Goal: Task Accomplishment & Management: Manage account settings

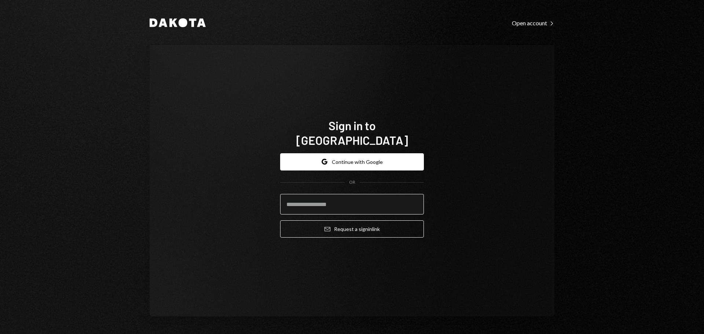
click at [324, 195] on input "email" at bounding box center [352, 204] width 144 height 21
type input "**********"
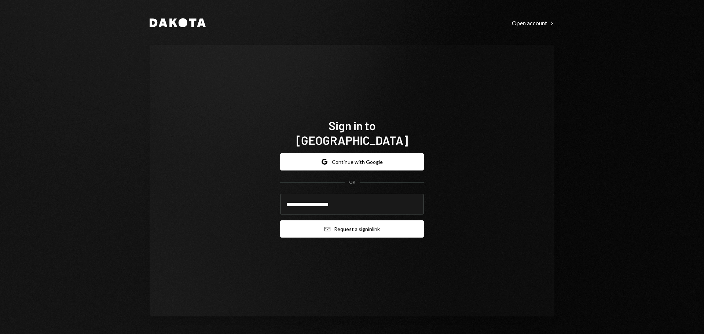
click at [351, 224] on button "Email Request a sign in link" at bounding box center [352, 228] width 144 height 17
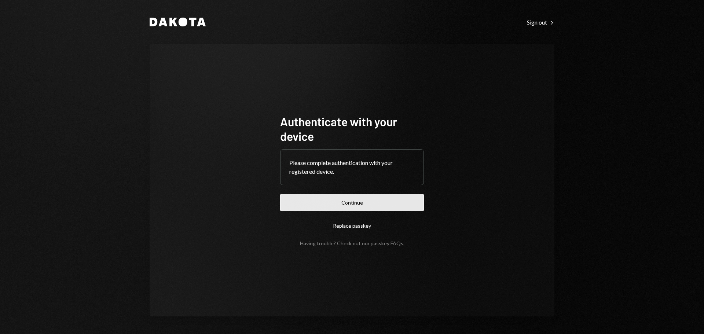
click at [364, 206] on button "Continue" at bounding box center [352, 202] width 144 height 17
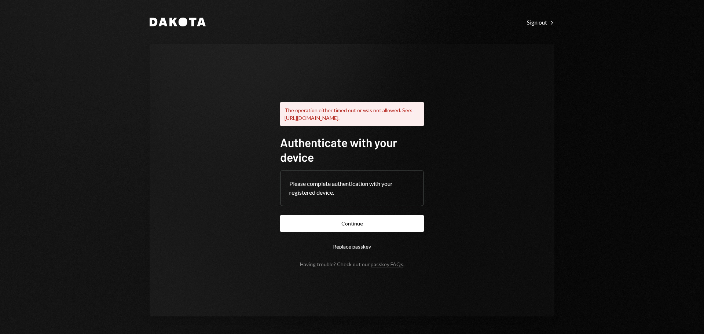
click at [361, 228] on button "Continue" at bounding box center [352, 223] width 144 height 17
click at [362, 252] on button "Replace passkey" at bounding box center [352, 246] width 144 height 17
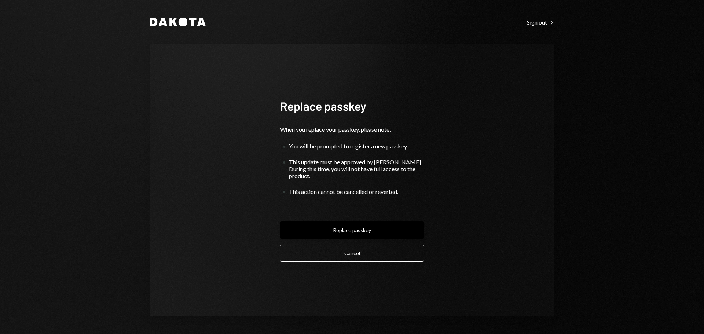
click at [344, 228] on button "Replace passkey" at bounding box center [352, 229] width 144 height 17
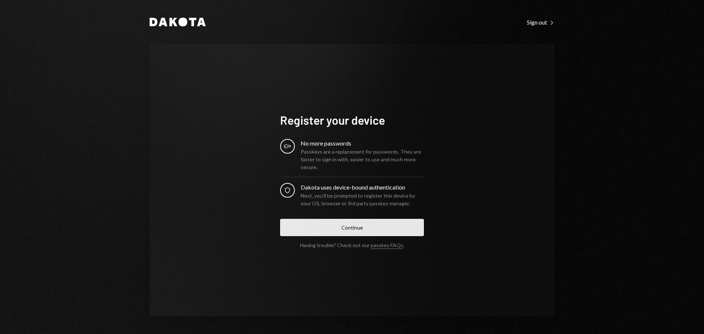
click at [342, 228] on button "Continue" at bounding box center [352, 227] width 144 height 17
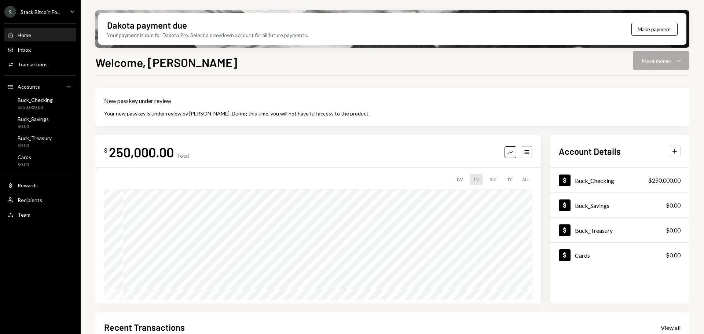
click at [55, 11] on div "Stack Bitcoin Fo..." at bounding box center [41, 12] width 40 height 6
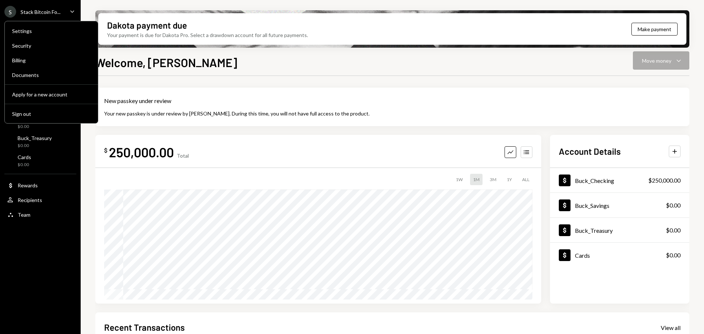
click at [55, 11] on div "Stack Bitcoin Fo..." at bounding box center [41, 12] width 40 height 6
